Goal: Navigation & Orientation: Find specific page/section

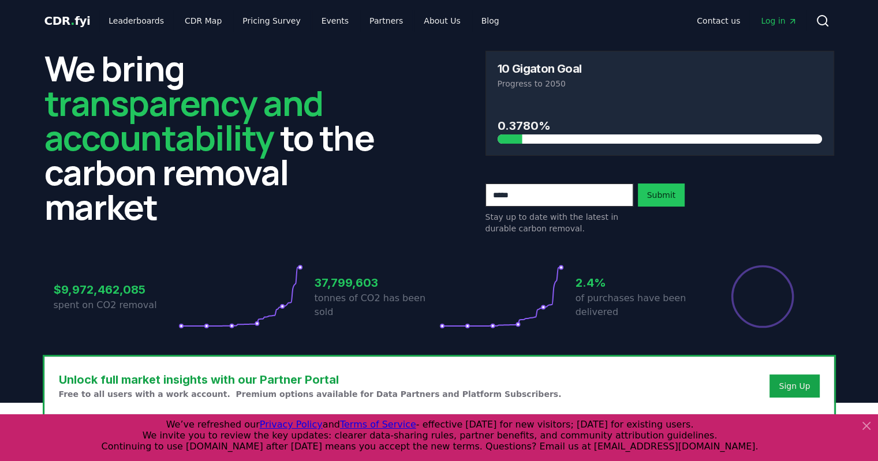
click at [865, 425] on icon at bounding box center [866, 426] width 7 height 7
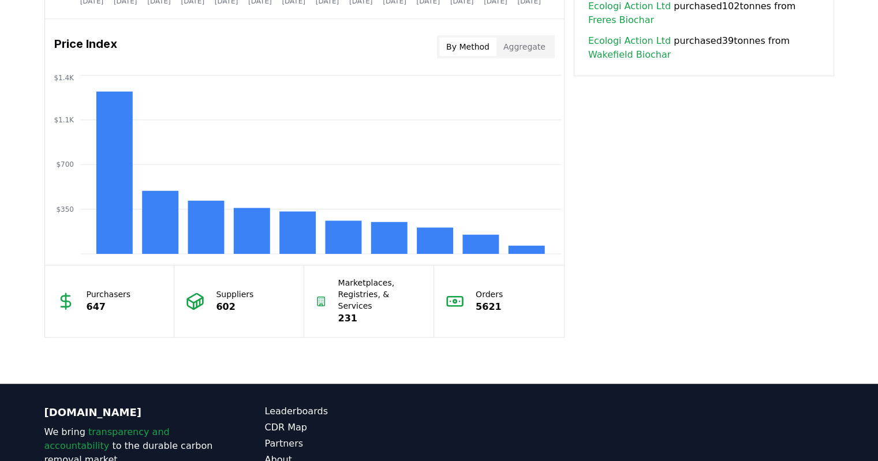
scroll to position [1038, 0]
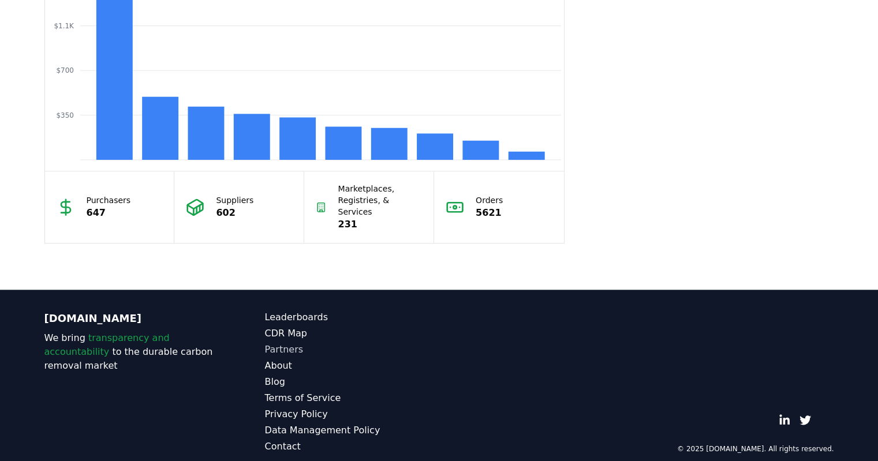
click at [289, 343] on link "Partners" at bounding box center [352, 350] width 174 height 14
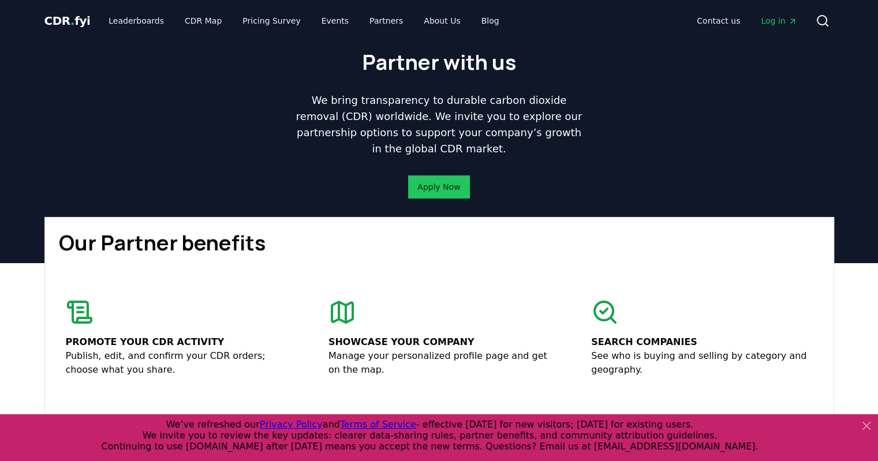
click at [62, 14] on span "CDR . fyi" at bounding box center [67, 21] width 46 height 14
